Goal: Check status: Check status

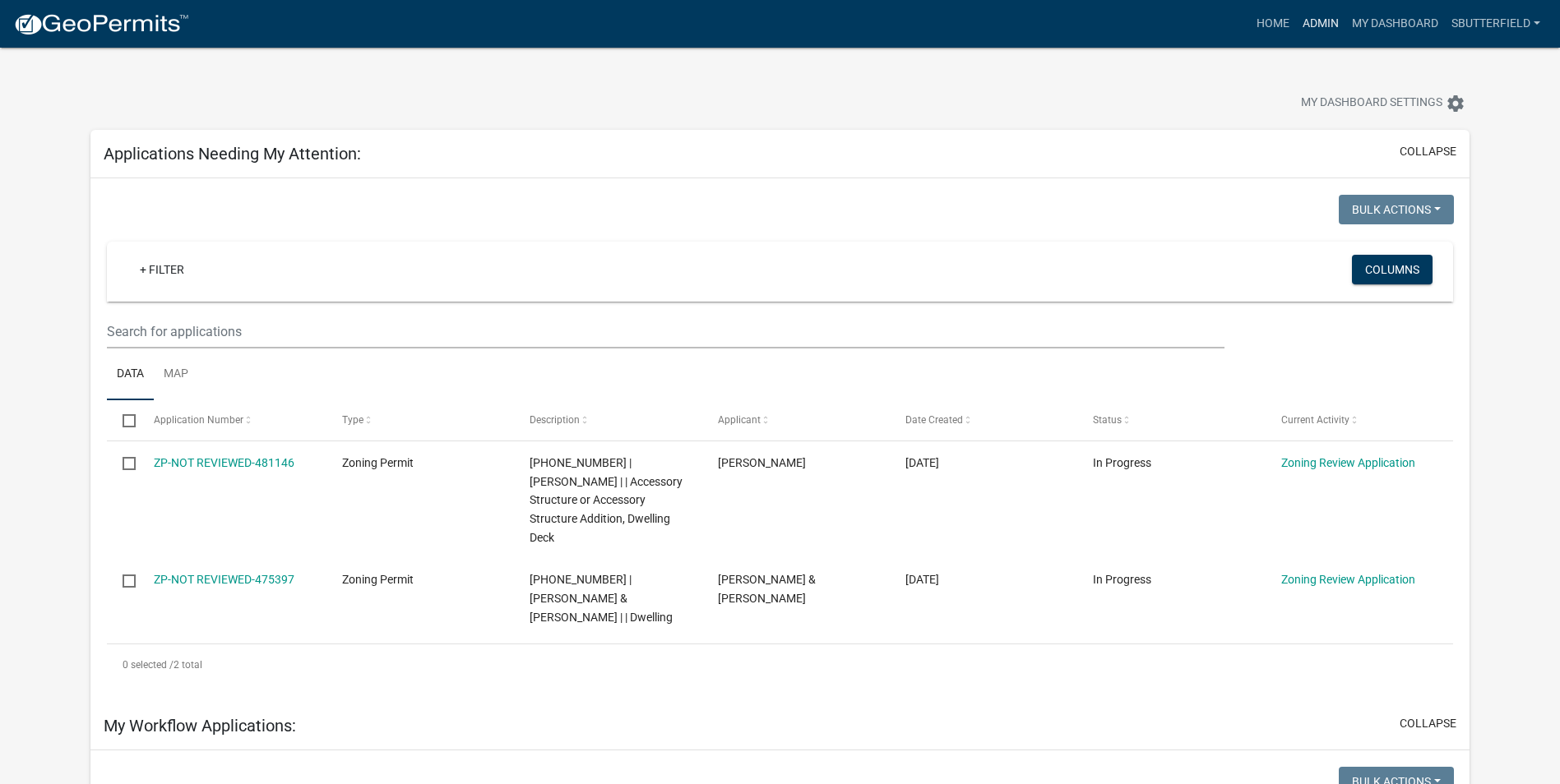
click at [1329, 25] on link "Admin" at bounding box center [1320, 24] width 49 height 31
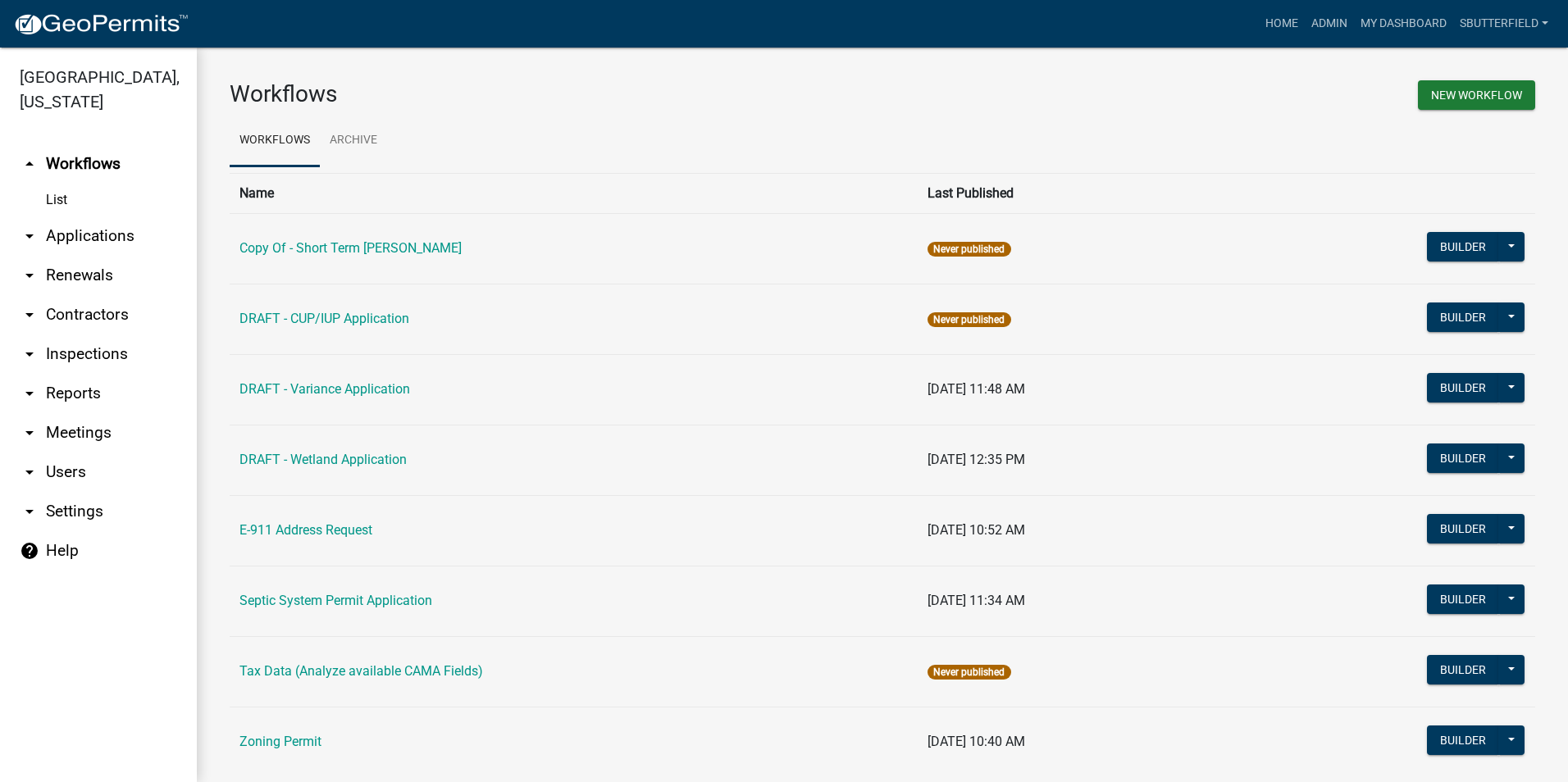
click at [31, 229] on icon "arrow_drop_down" at bounding box center [29, 236] width 19 height 19
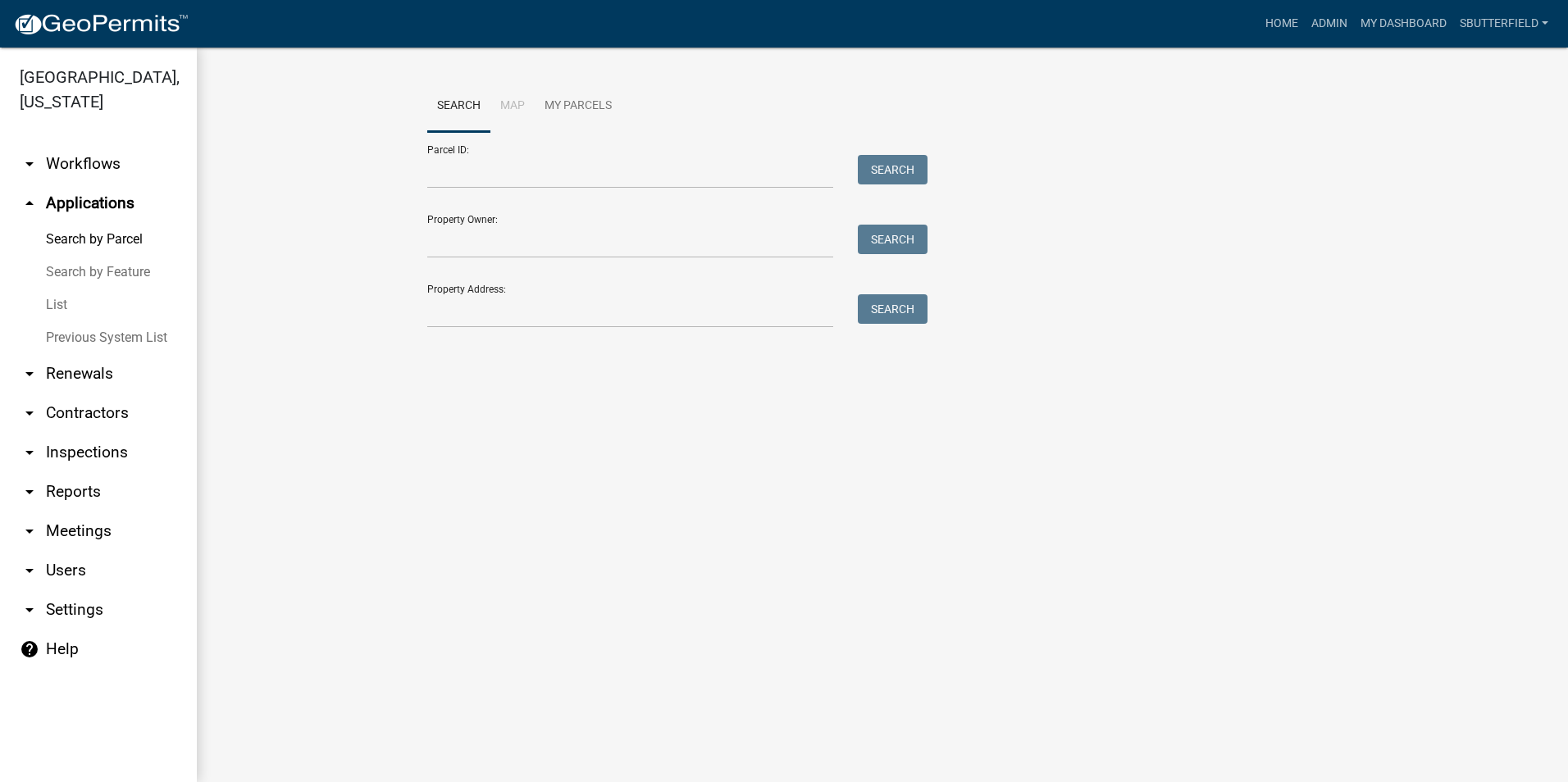
click at [62, 300] on link "List" at bounding box center [99, 305] width 197 height 33
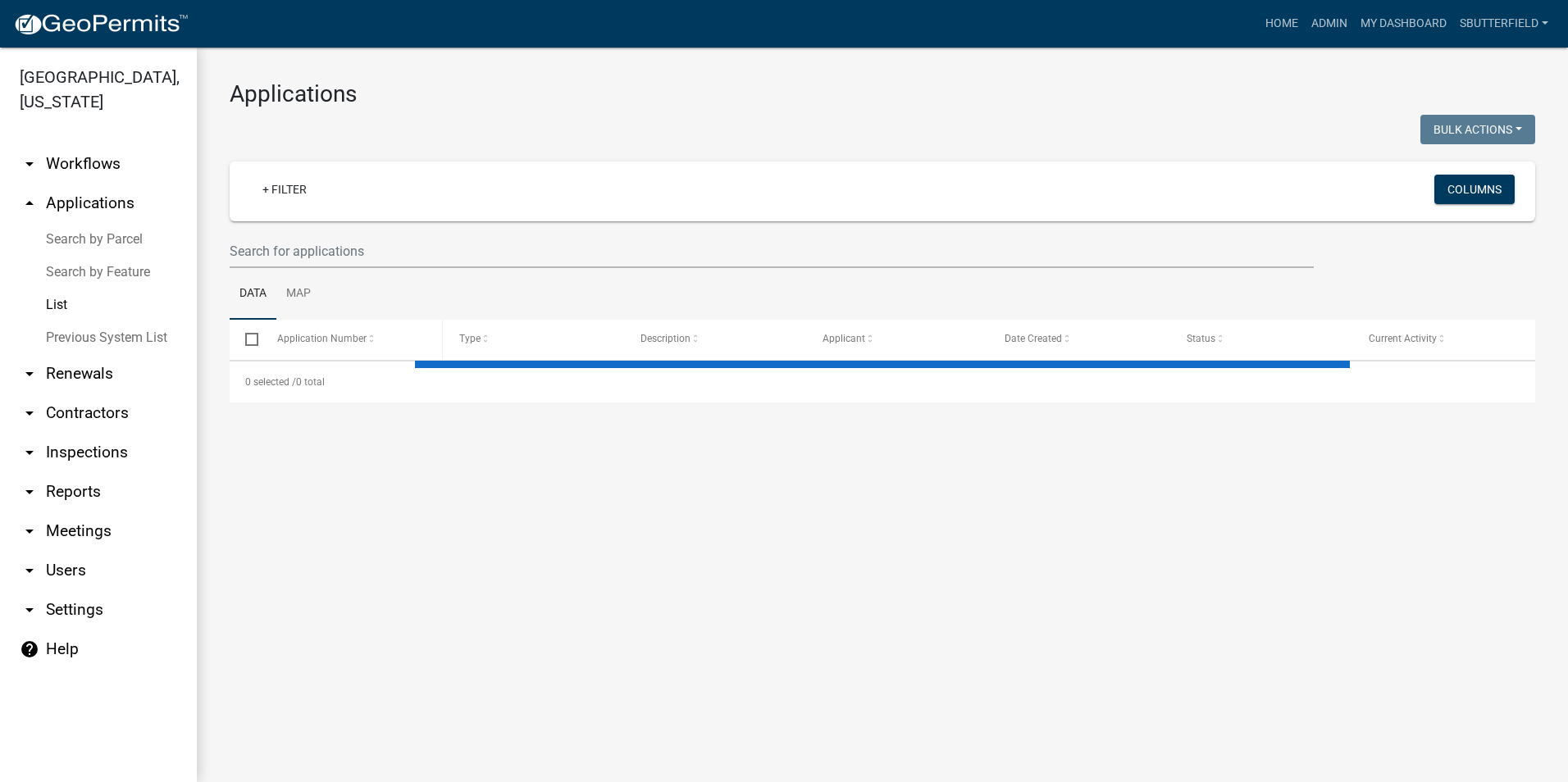
select select "1: 25"
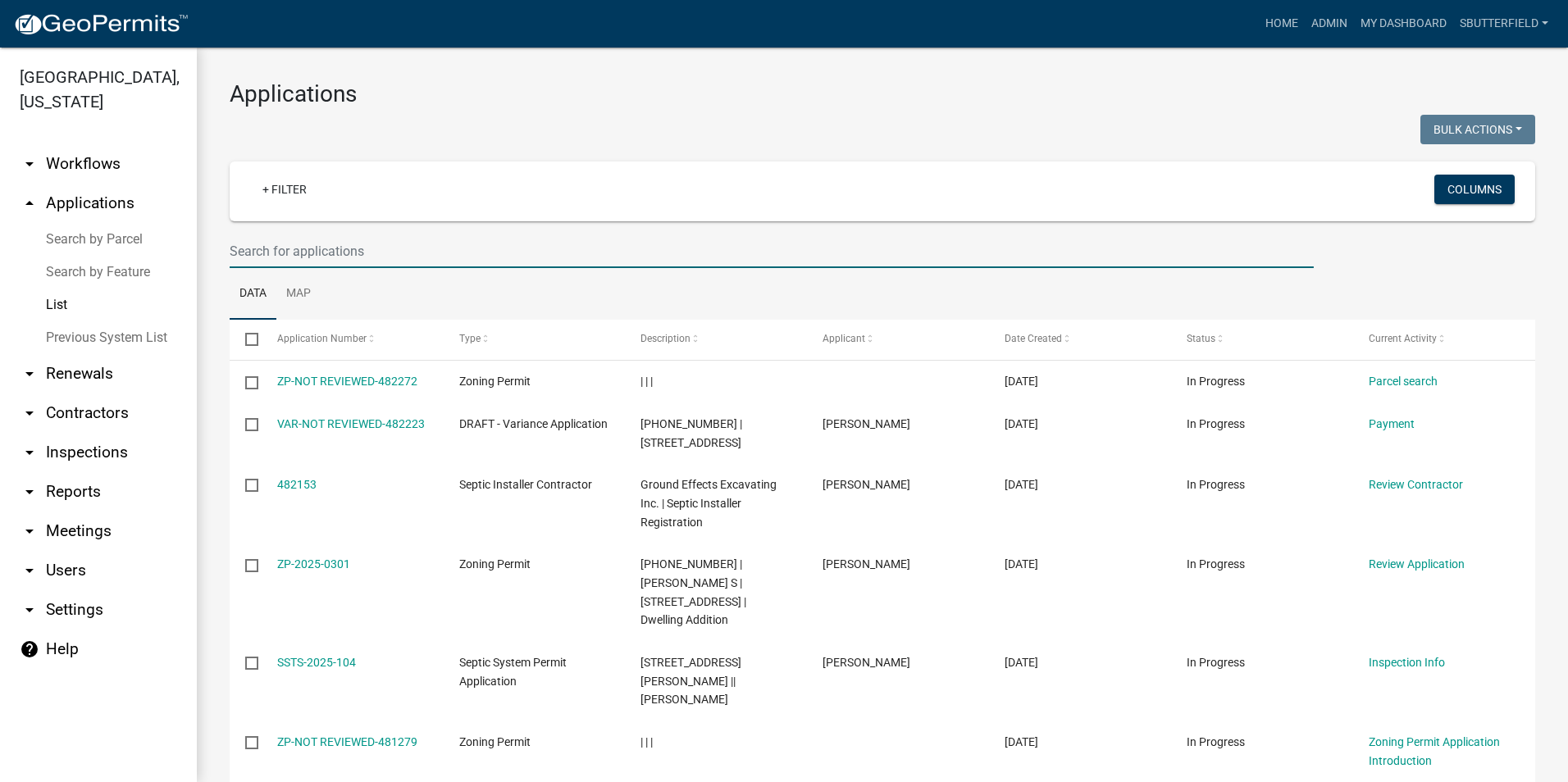
click at [341, 251] on input "text" at bounding box center [771, 251] width 1084 height 34
type input "2382"
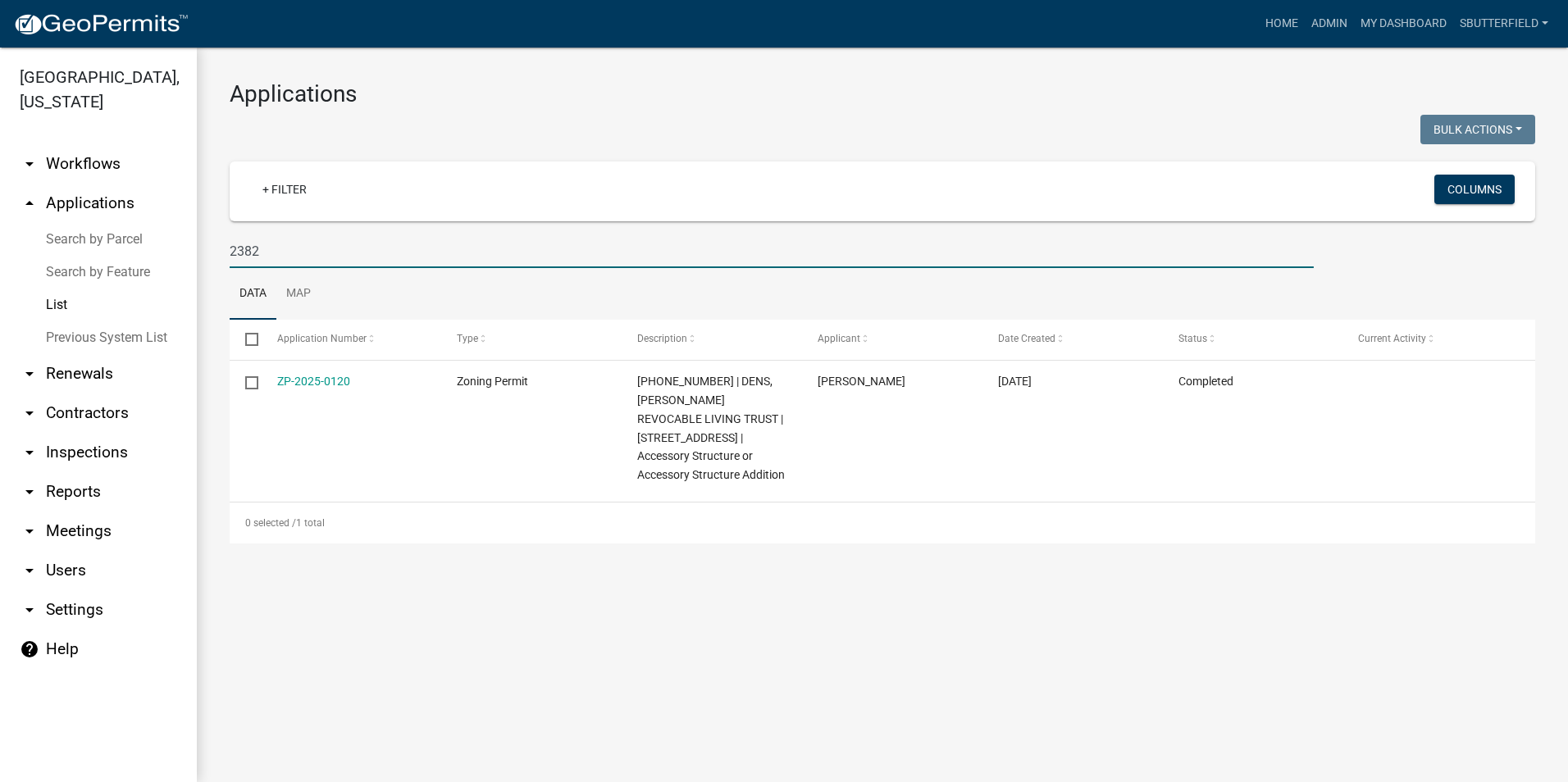
click at [325, 380] on link "ZP-2025-0120" at bounding box center [313, 381] width 73 height 13
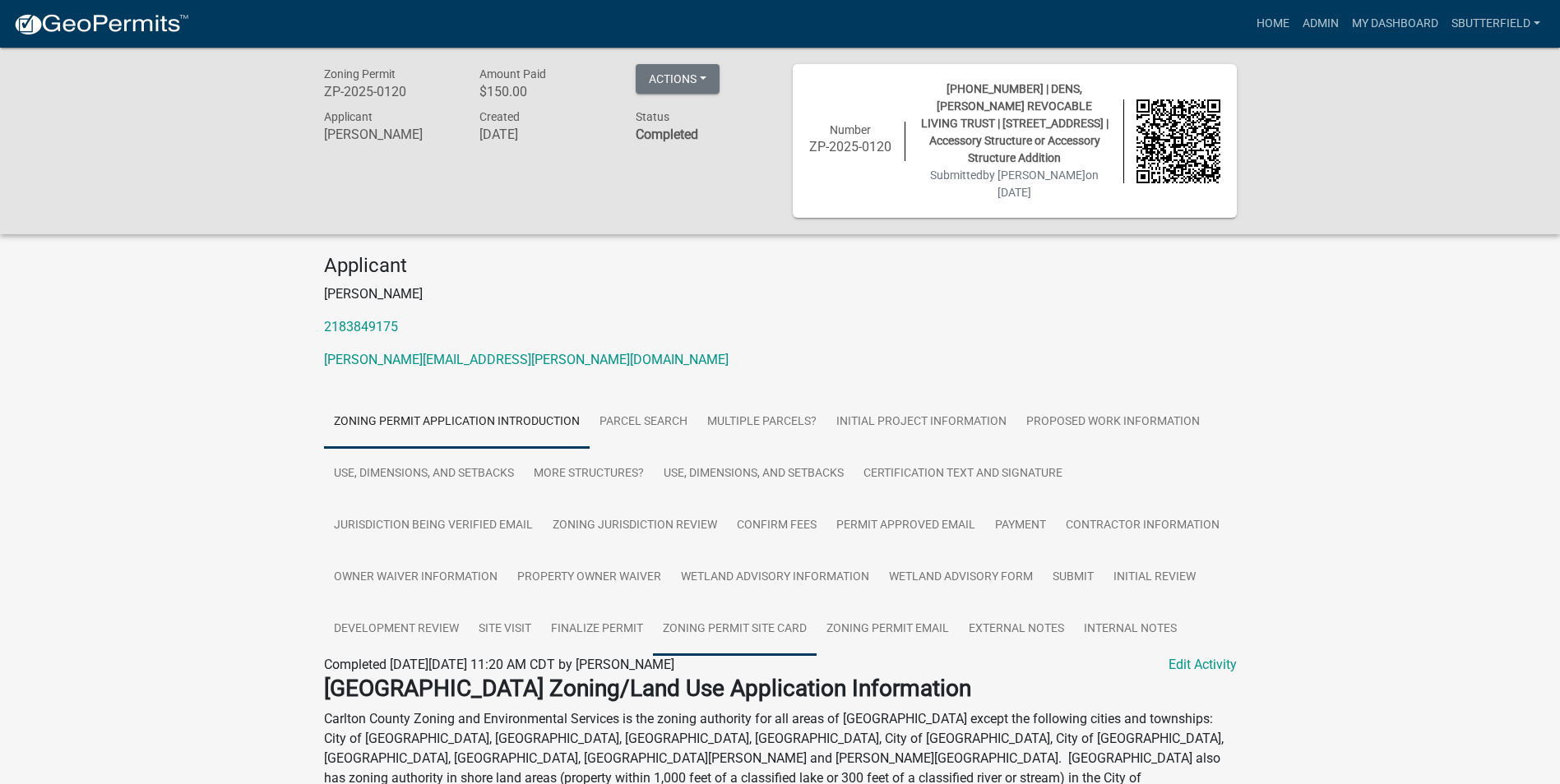
click at [770, 606] on link "Zoning Permit Site Card" at bounding box center [734, 630] width 163 height 53
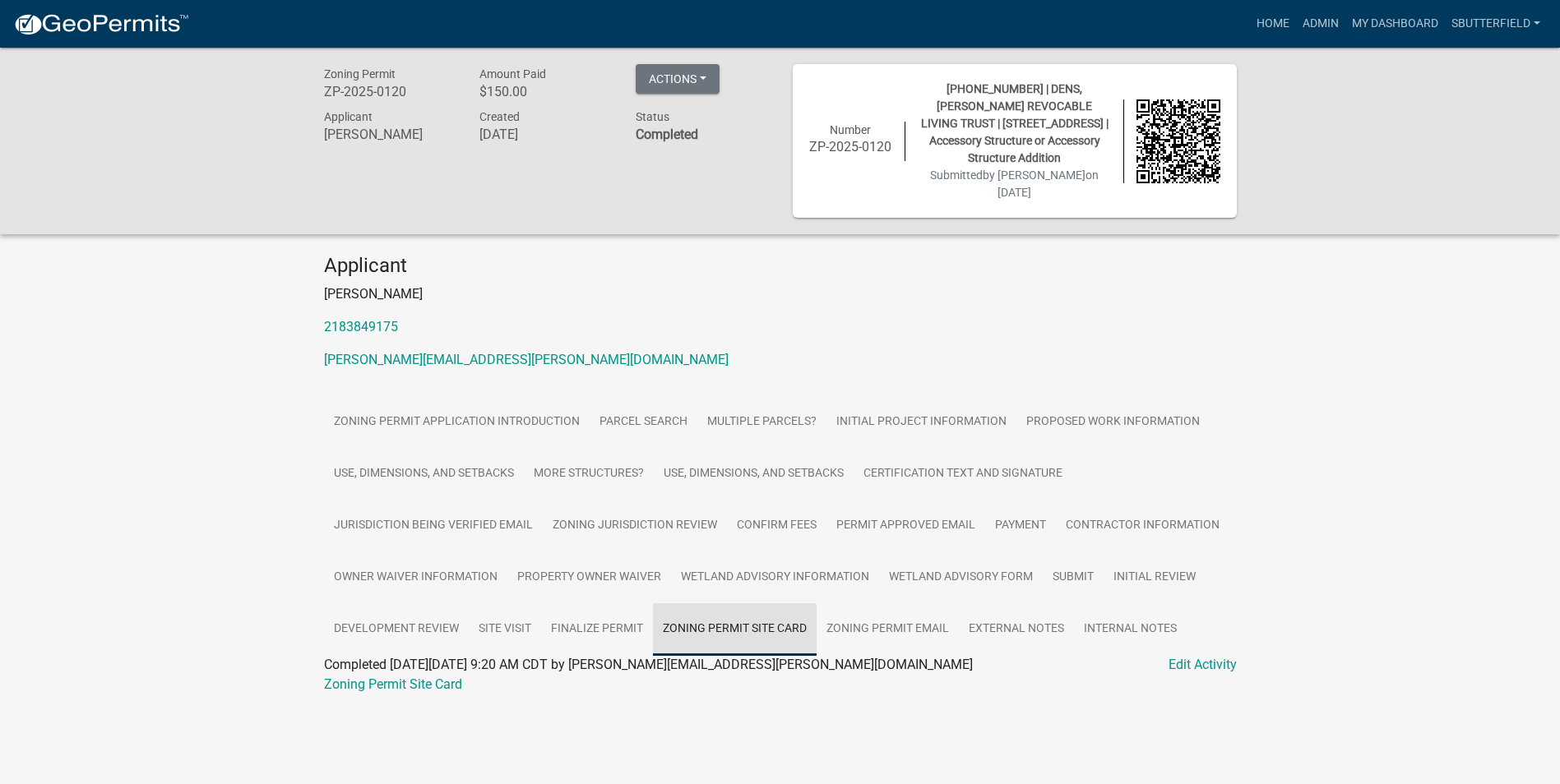
click at [763, 604] on link "Zoning Permit Site Card" at bounding box center [734, 630] width 163 height 53
click at [729, 604] on link "Zoning Permit Site Card" at bounding box center [734, 630] width 163 height 53
click at [432, 677] on link "Zoning Permit Site Card" at bounding box center [393, 684] width 139 height 16
click at [576, 448] on link "More Structures?" at bounding box center [588, 474] width 130 height 53
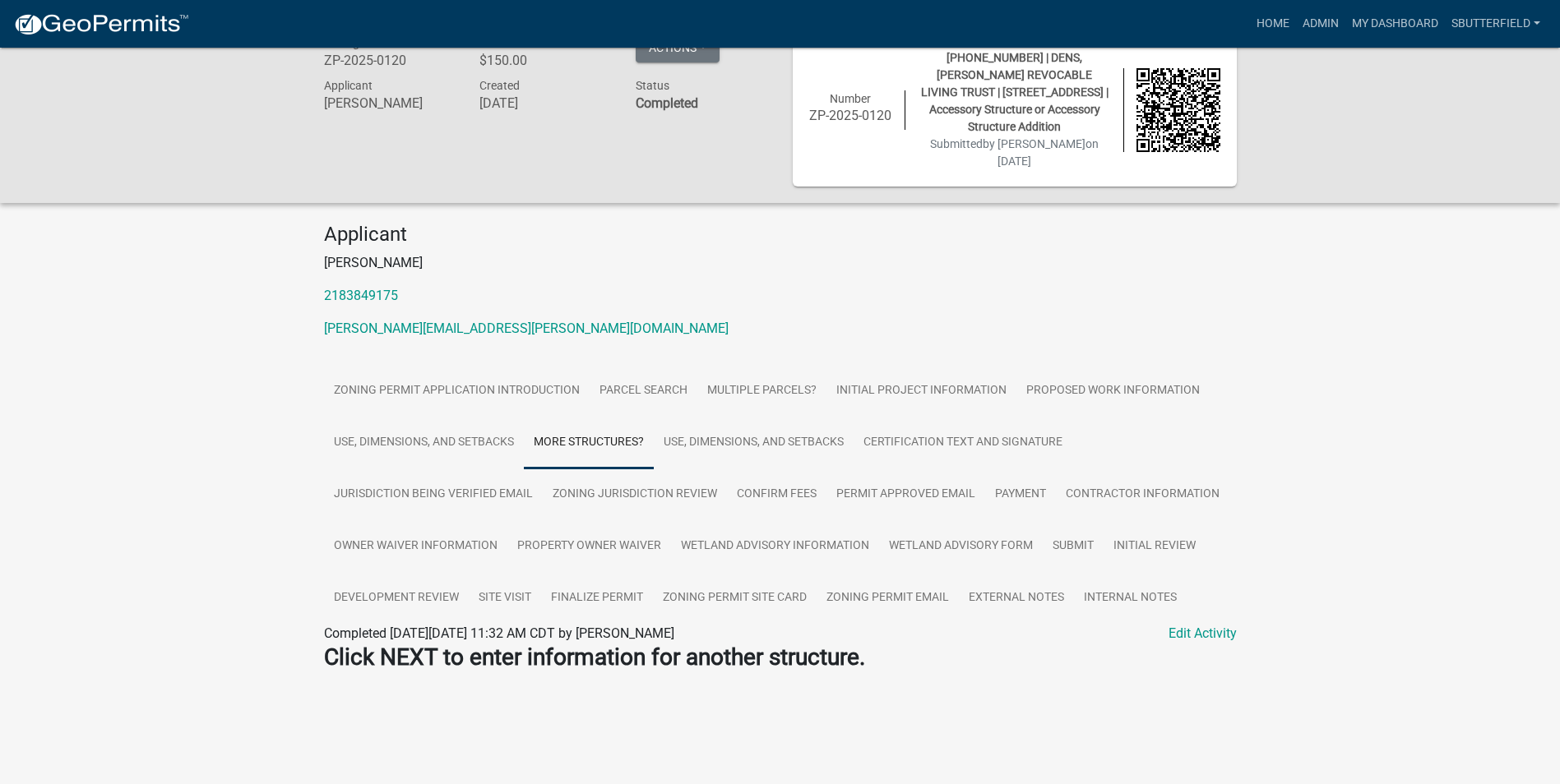
scroll to position [48, 0]
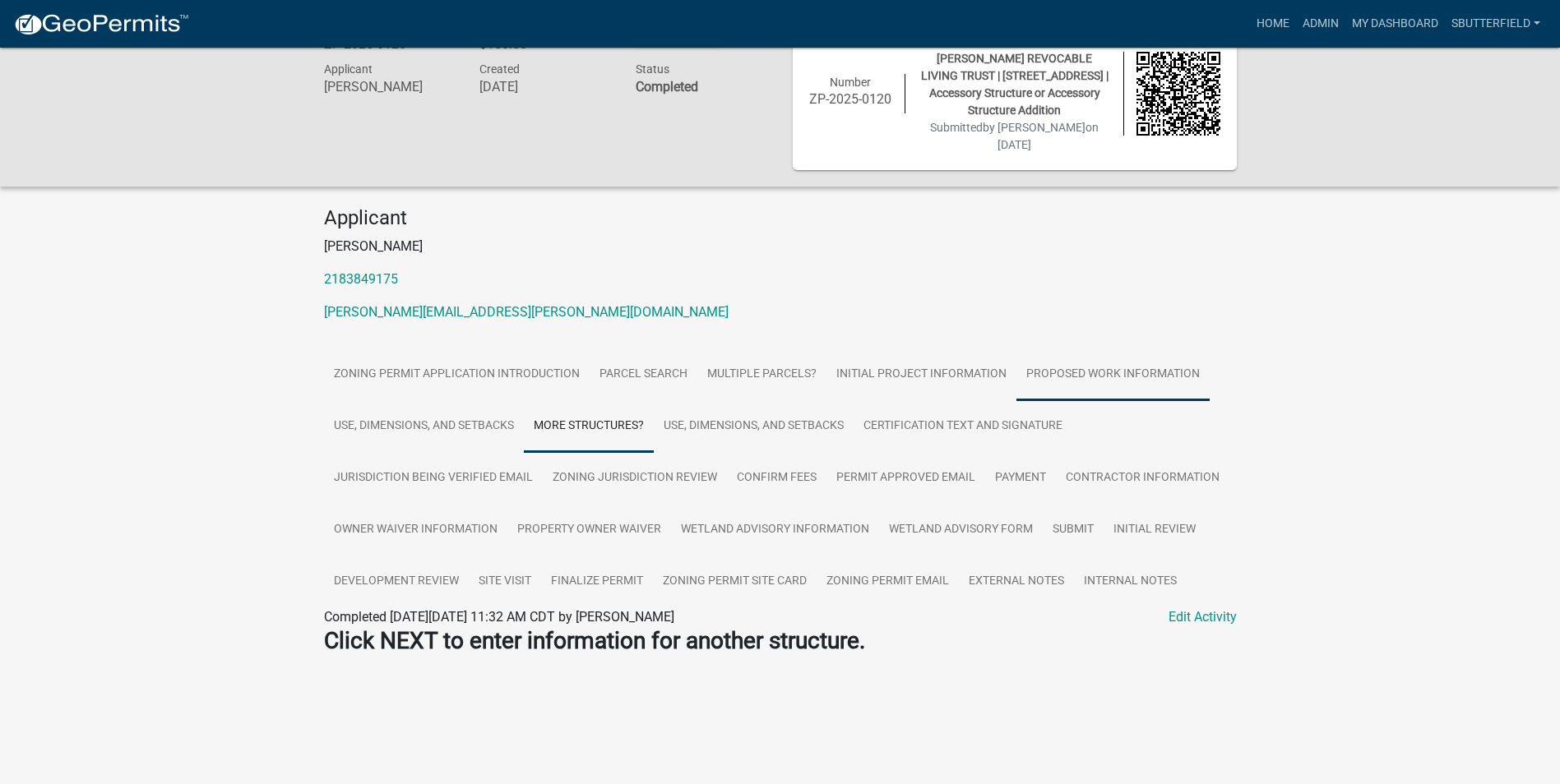
click at [1054, 358] on link "Proposed Work Information" at bounding box center [1113, 375] width 193 height 53
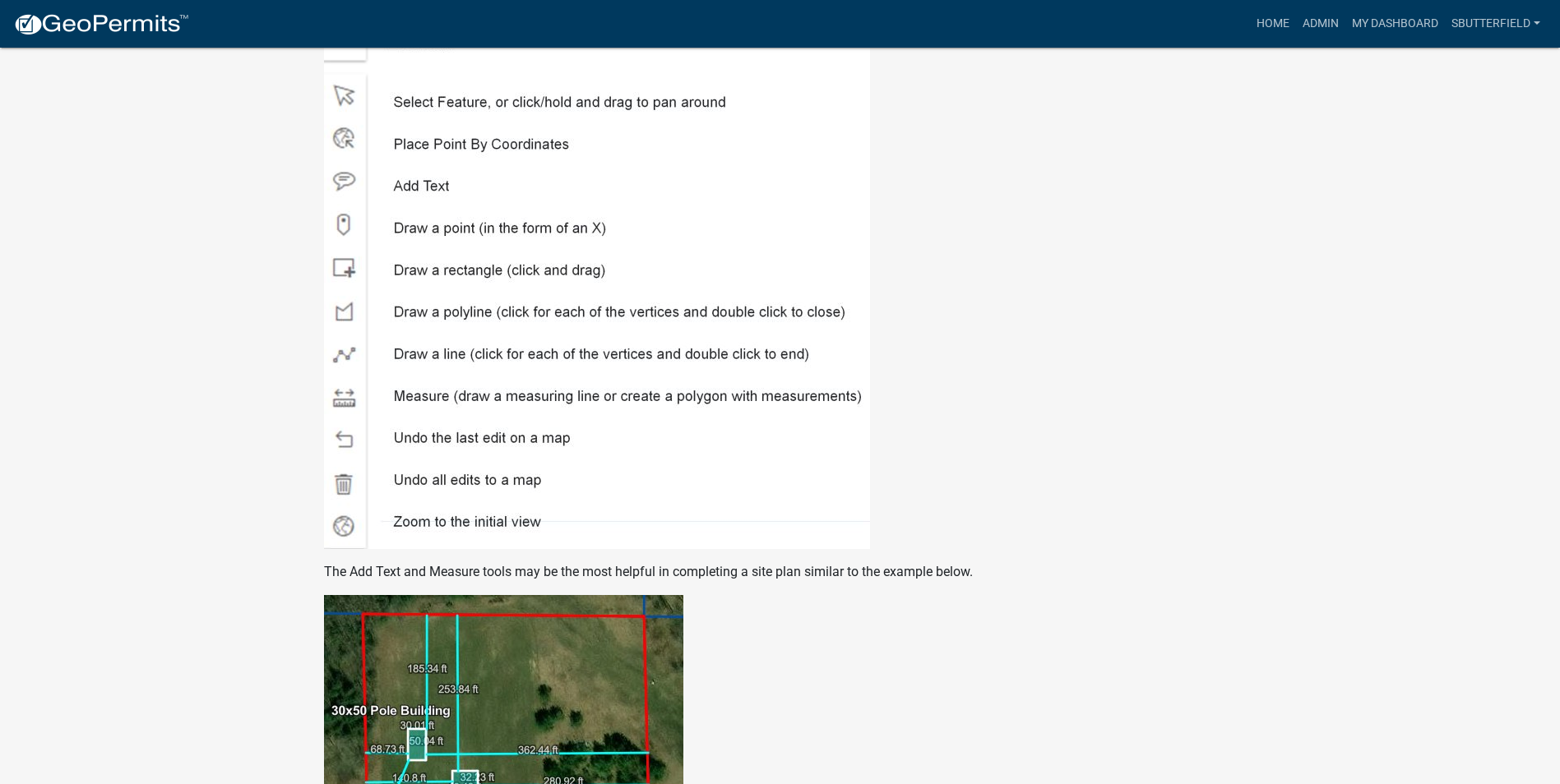
scroll to position [2194, 0]
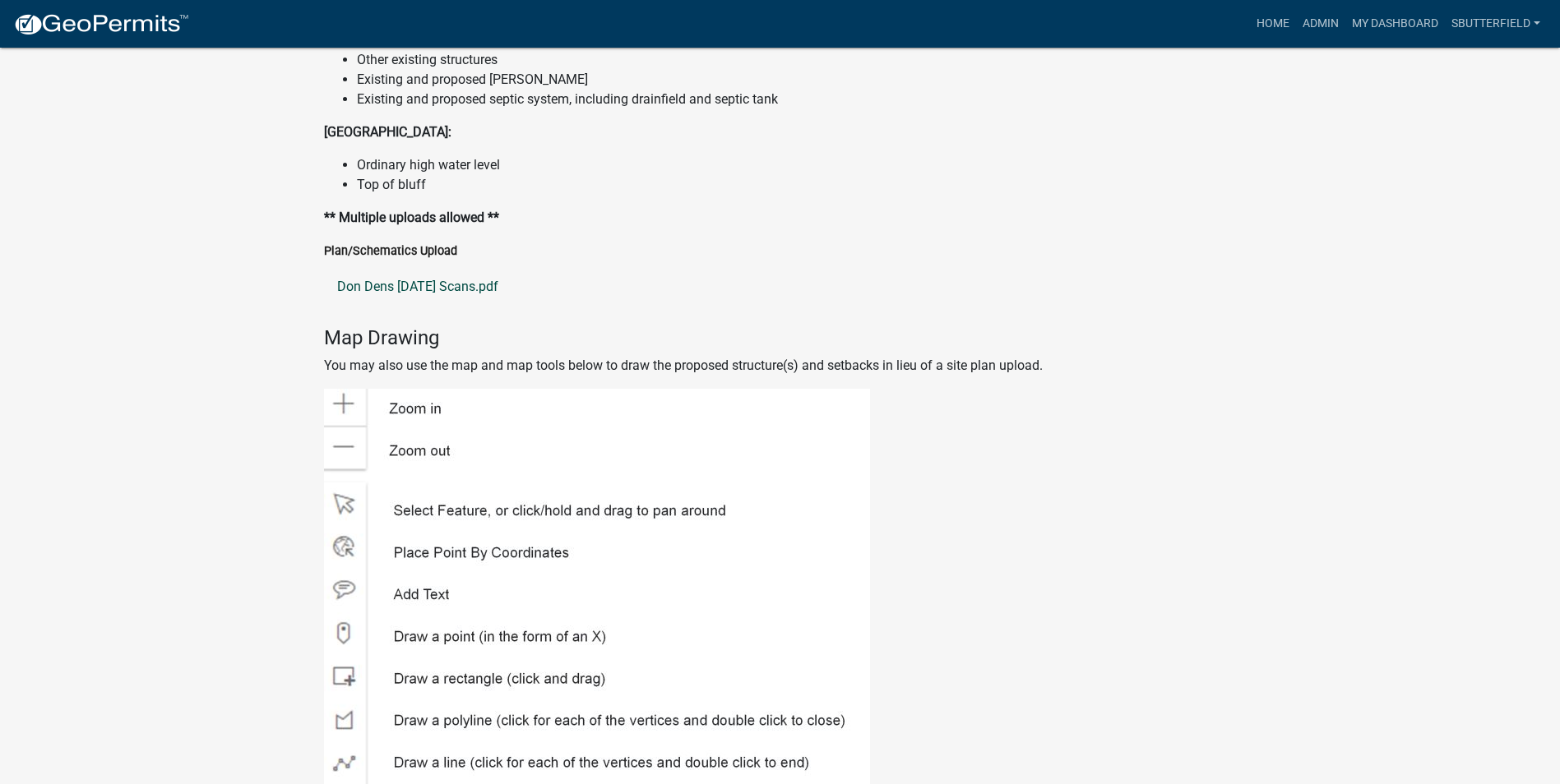
click at [449, 268] on link "Don Dens [DATE] Scans.pdf" at bounding box center [780, 286] width 913 height 40
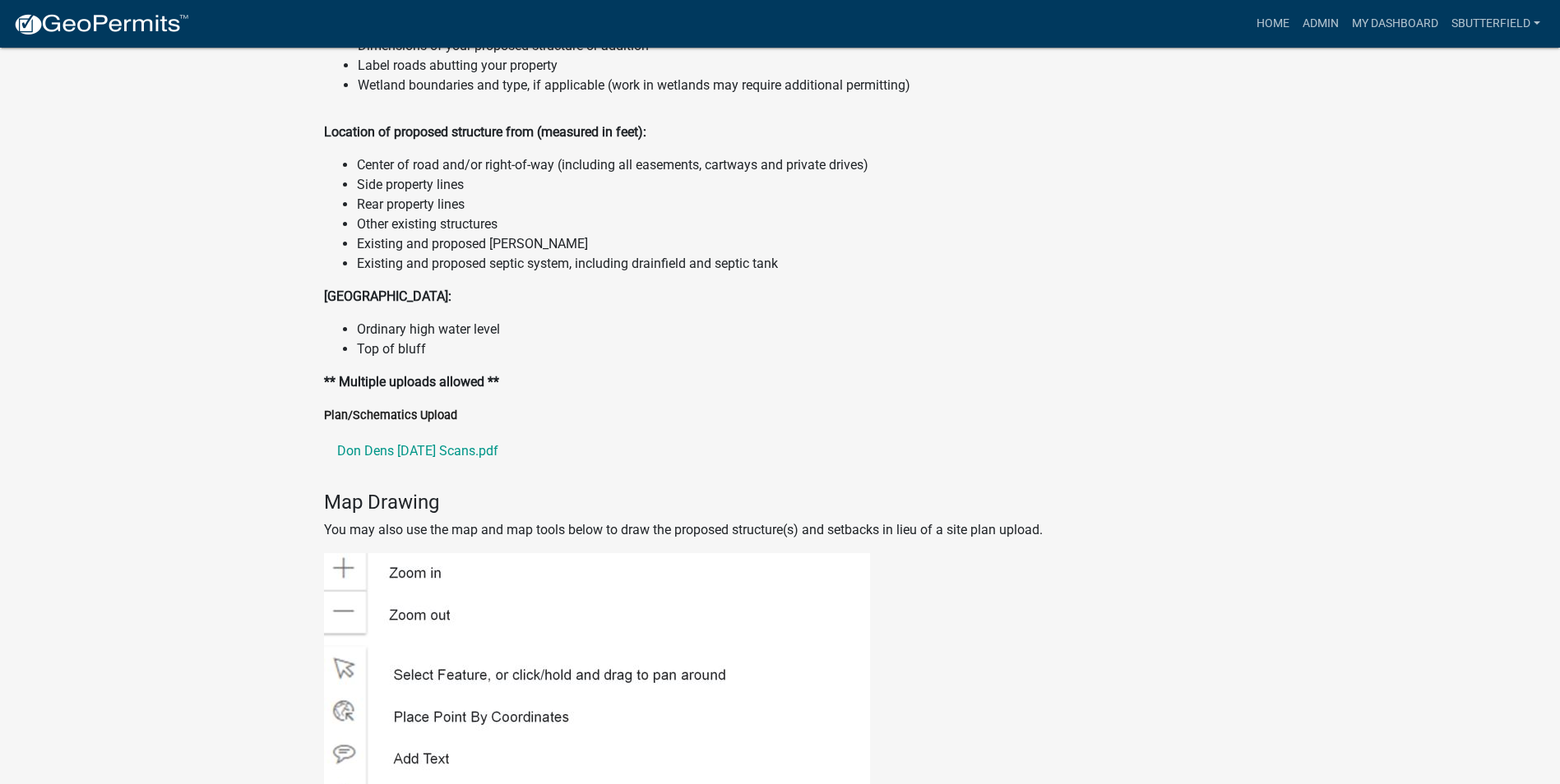
scroll to position [1948, 0]
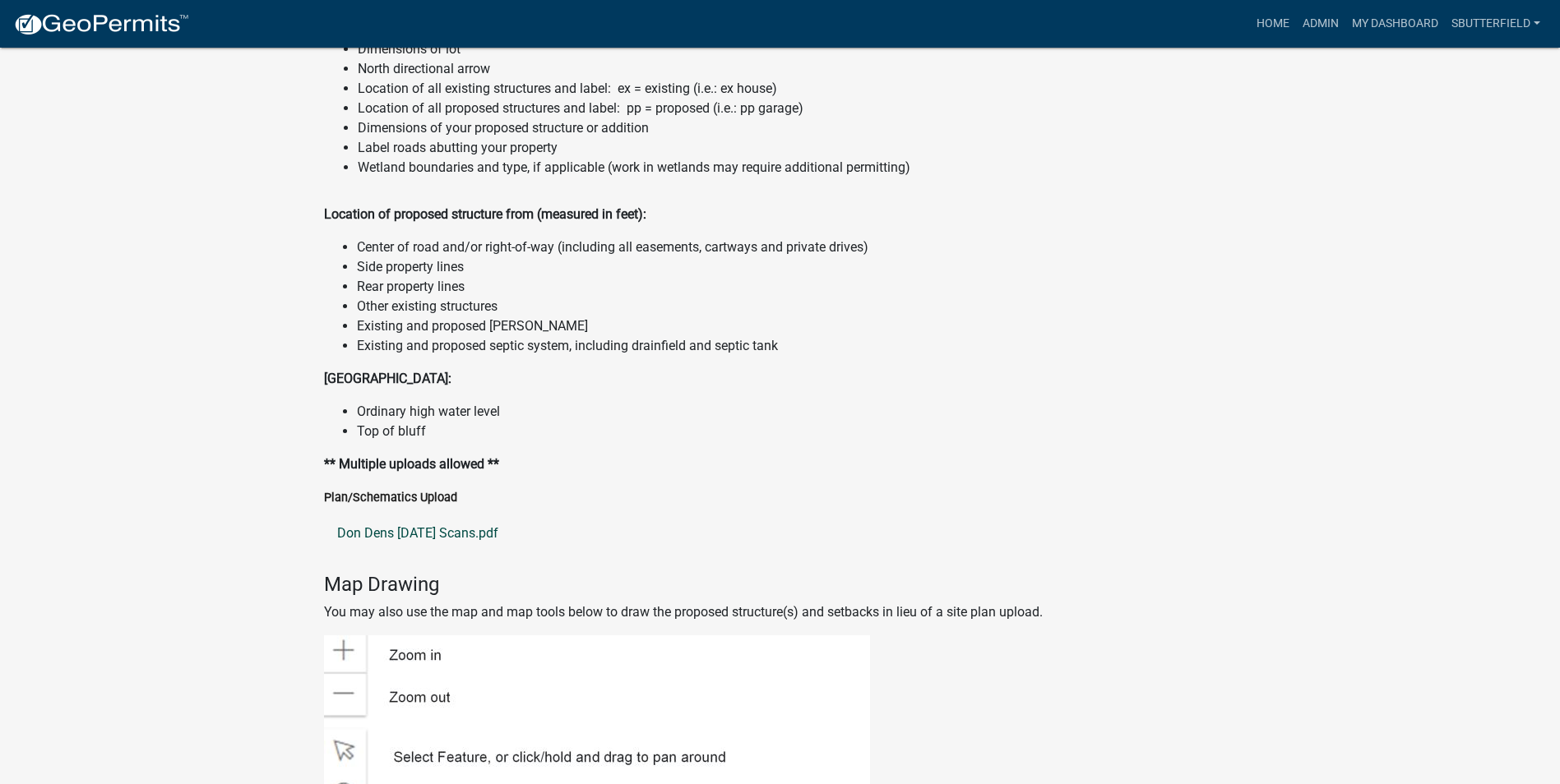
click at [415, 513] on link "Don Dens [DATE] Scans.pdf" at bounding box center [780, 533] width 913 height 40
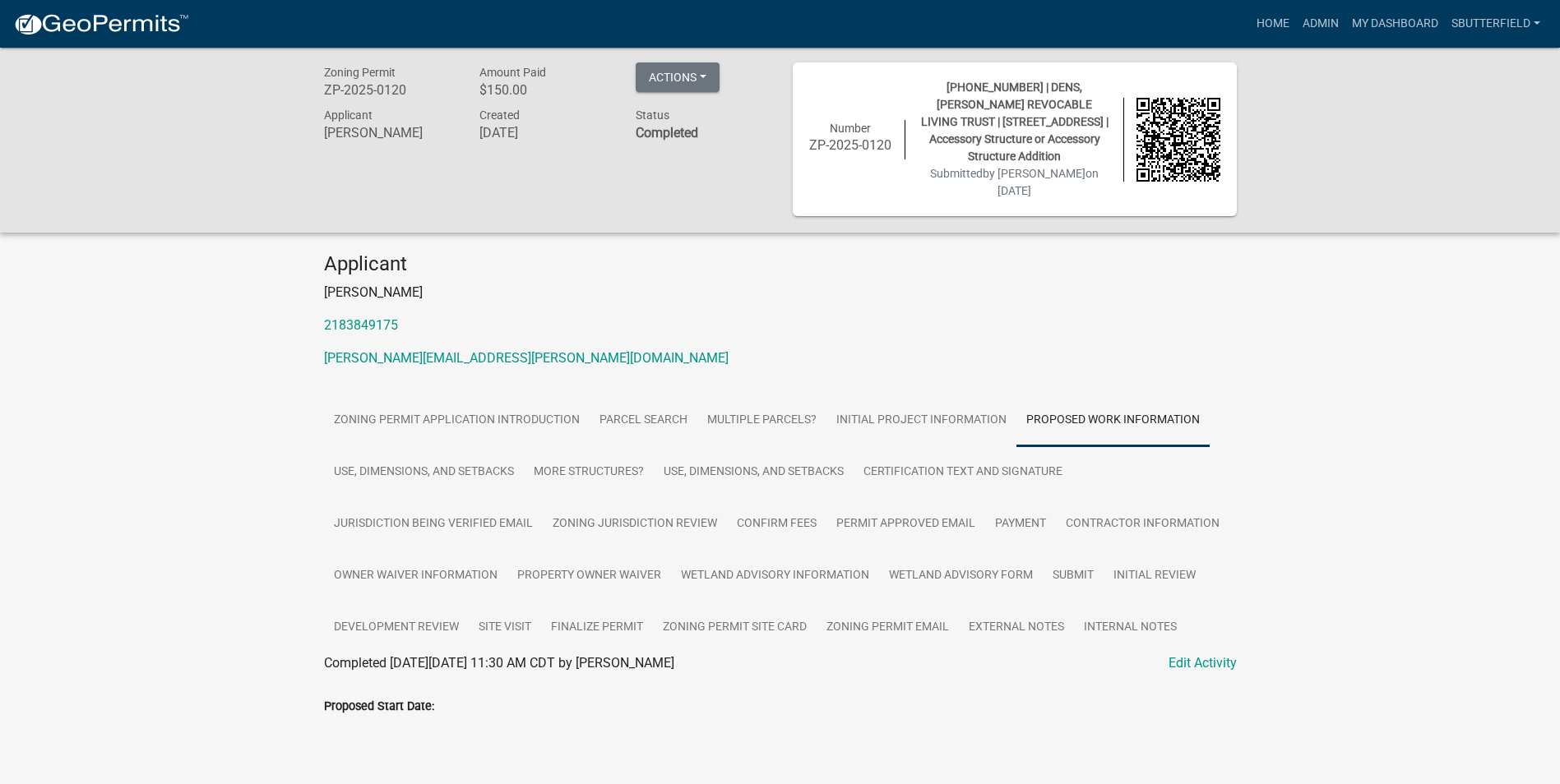
scroll to position [0, 0]
